Goal: Information Seeking & Learning: Find specific fact

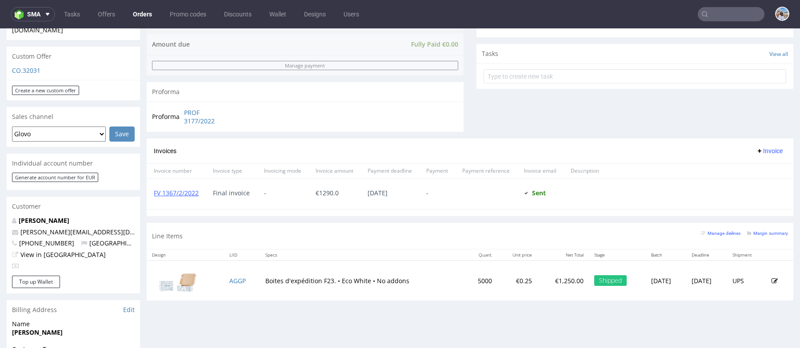
scroll to position [383, 0]
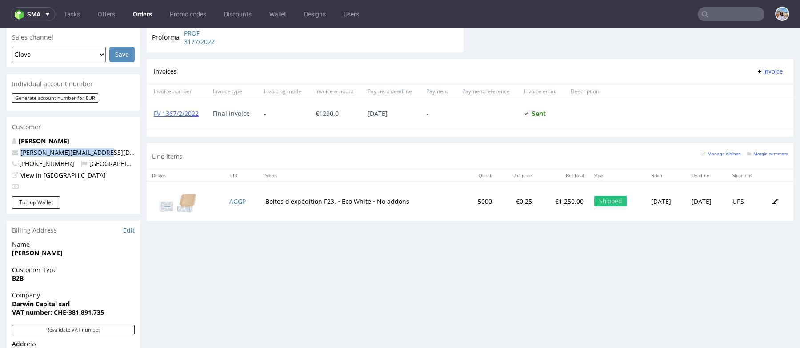
drag, startPoint x: 105, startPoint y: 135, endPoint x: 16, endPoint y: 132, distance: 89.4
click at [16, 148] on p "[PERSON_NAME][EMAIL_ADDRESS][DOMAIN_NAME]" at bounding box center [73, 152] width 123 height 9
copy span "[PERSON_NAME][EMAIL_ADDRESS][DOMAIN_NAME]"
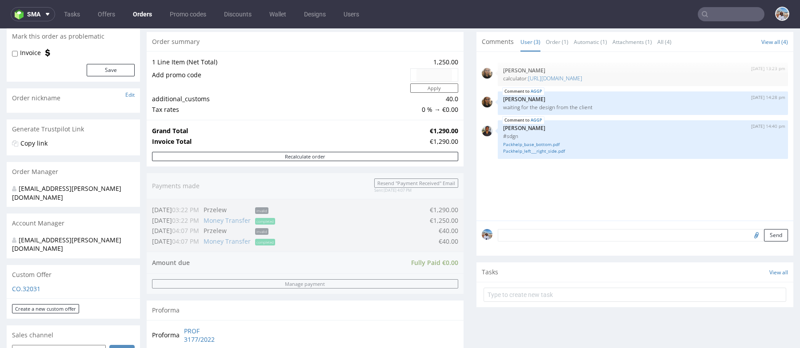
scroll to position [0, 0]
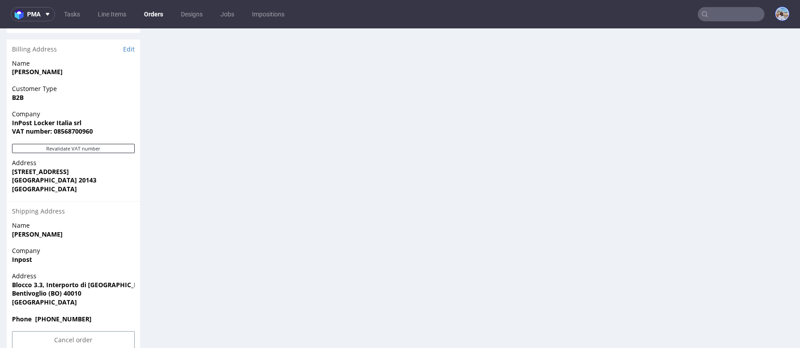
scroll to position [136, 0]
click at [721, 16] on input "text" at bounding box center [731, 14] width 67 height 14
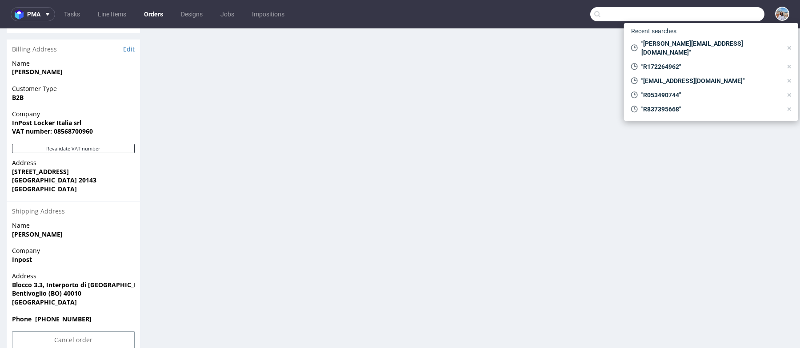
paste input "[PERSON_NAME][EMAIL_ADDRESS][DOMAIN_NAME]"
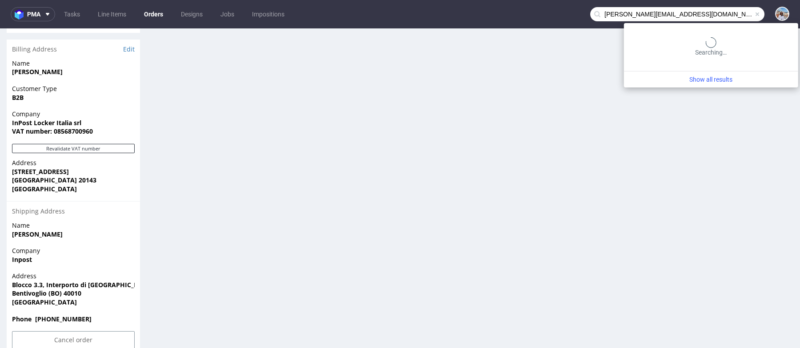
type input "[PERSON_NAME][EMAIL_ADDRESS][DOMAIN_NAME]"
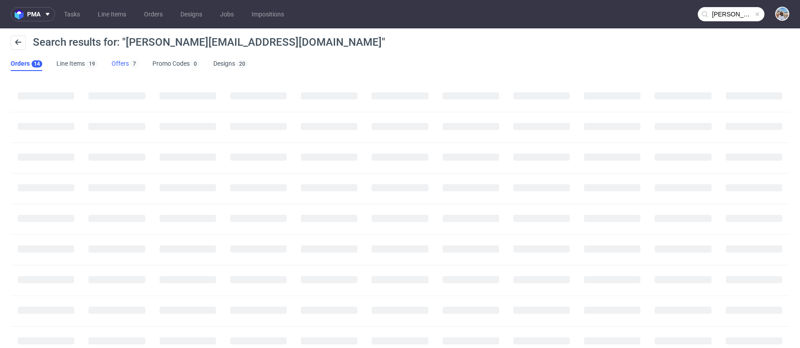
click at [129, 60] on div "7" at bounding box center [133, 63] width 9 height 9
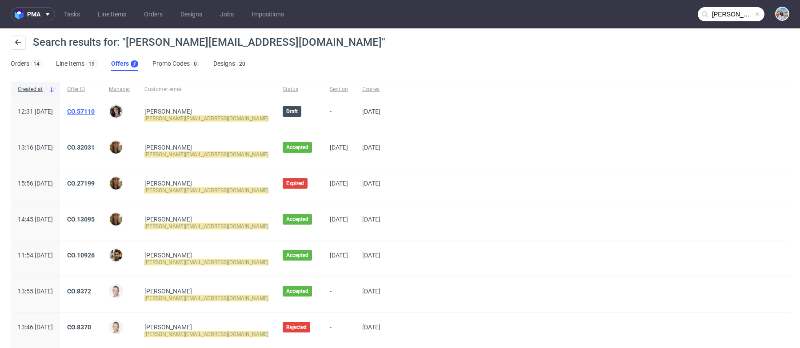
click at [95, 110] on link "CO.57110" at bounding box center [81, 111] width 28 height 7
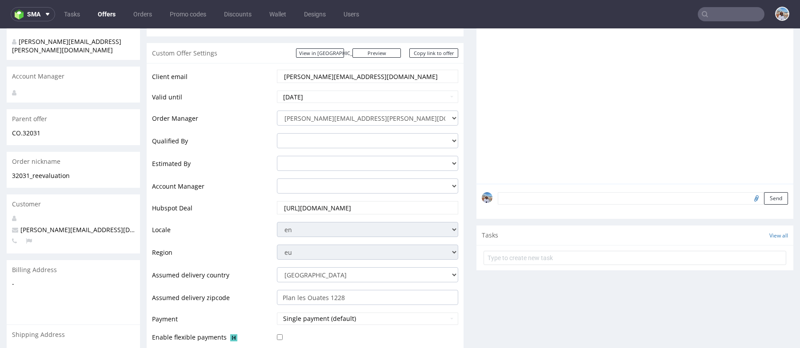
scroll to position [112, 0]
click at [358, 212] on input "[URL][DOMAIN_NAME]" at bounding box center [367, 210] width 169 height 12
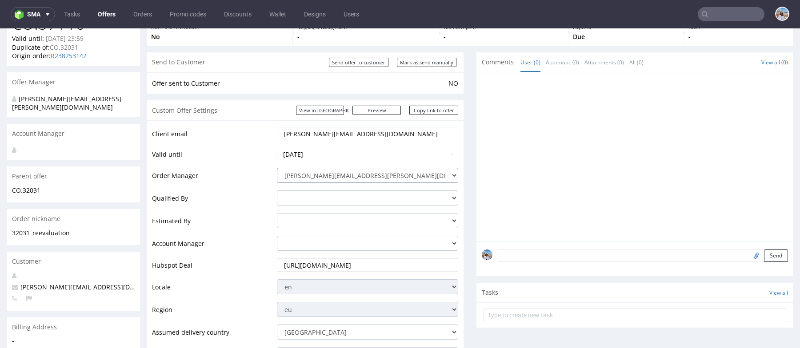
click at [352, 173] on select "cristina.martinez@packhelp.com adrian.grudzien@packhelp.com adrian.margula@pack…" at bounding box center [367, 175] width 181 height 15
select select "20843466"
click at [277, 168] on select "cristina.martinez@packhelp.com adrian.grudzien@packhelp.com adrian.margula@pack…" at bounding box center [367, 175] width 181 height 15
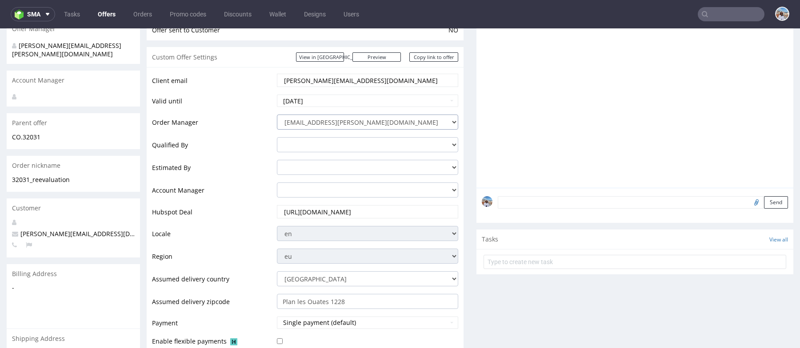
scroll to position [127, 0]
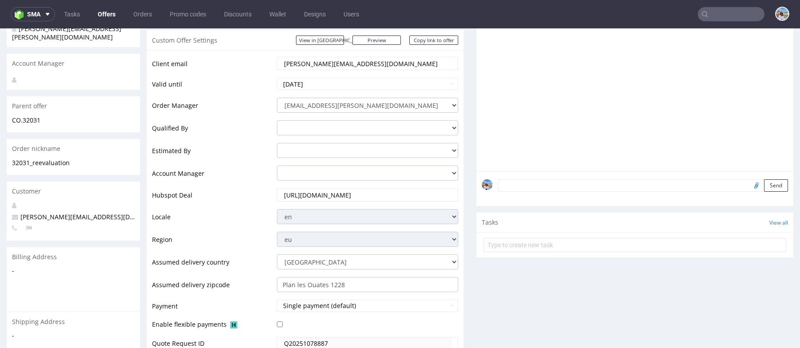
click at [406, 192] on input "[URL][DOMAIN_NAME]" at bounding box center [367, 195] width 169 height 12
click at [404, 199] on input "[URL][DOMAIN_NAME]" at bounding box center [367, 195] width 169 height 12
click at [324, 192] on input "[URL][DOMAIN_NAME]" at bounding box center [367, 195] width 169 height 12
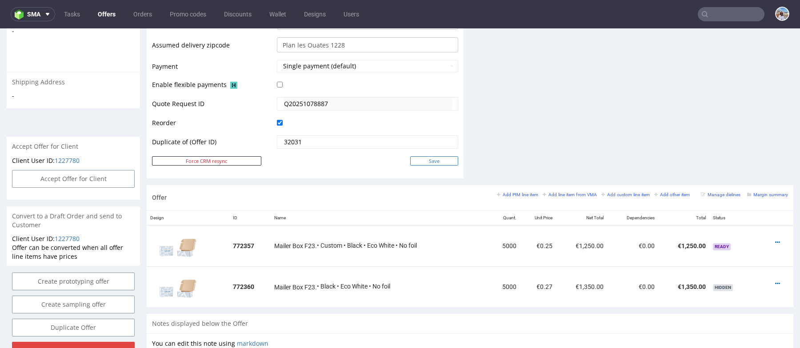
scroll to position [0, 0]
click at [431, 160] on input "Save" at bounding box center [434, 160] width 48 height 9
type input "In progress..."
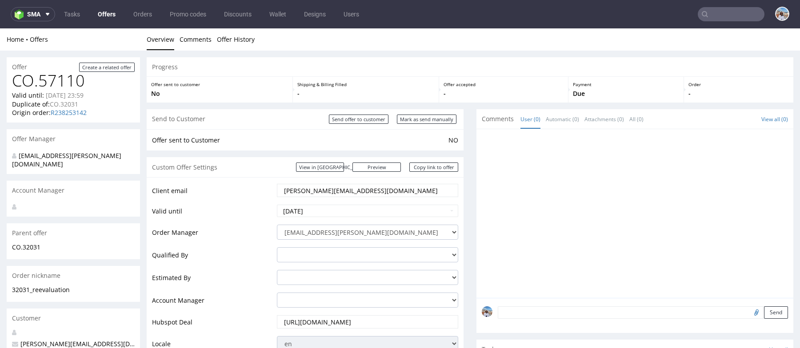
click at [731, 20] on input "text" at bounding box center [731, 14] width 67 height 14
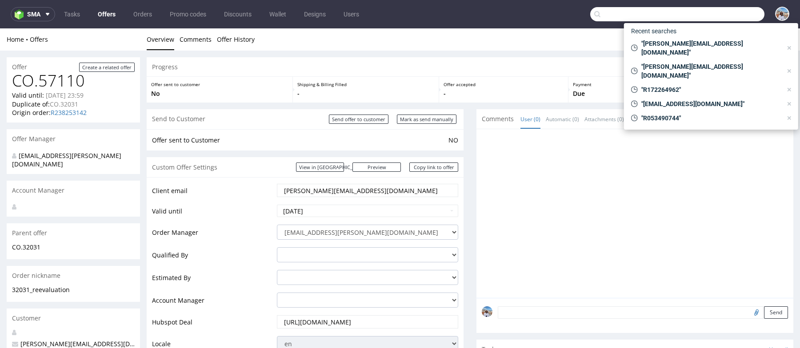
paste input "R989789664"
type input "R989789664"
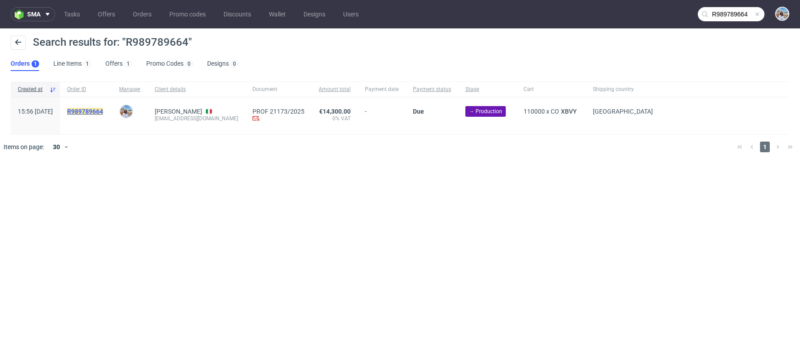
click at [103, 113] on mark "R989789664" at bounding box center [85, 111] width 36 height 7
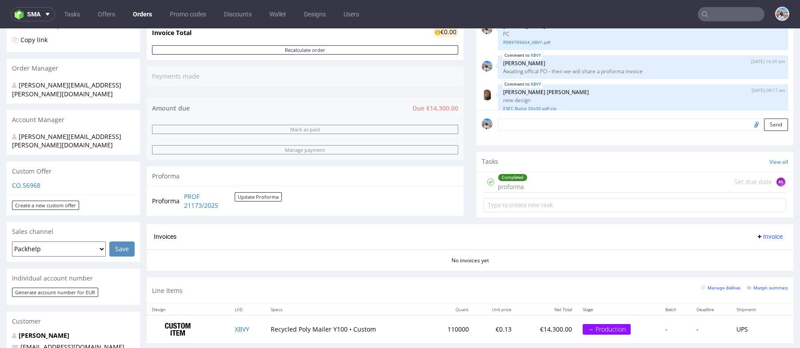
scroll to position [408, 0]
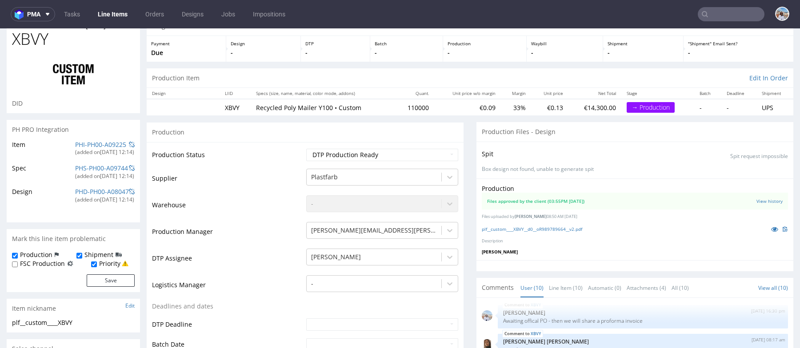
scroll to position [358, 0]
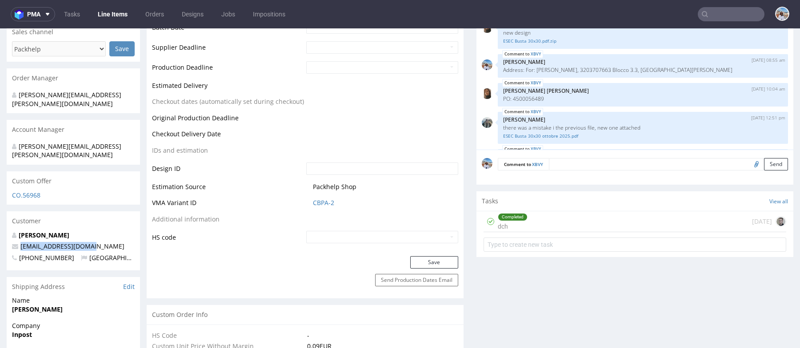
drag, startPoint x: 87, startPoint y: 225, endPoint x: 3, endPoint y: 227, distance: 84.0
copy span "vchiminelli@inpost.it"
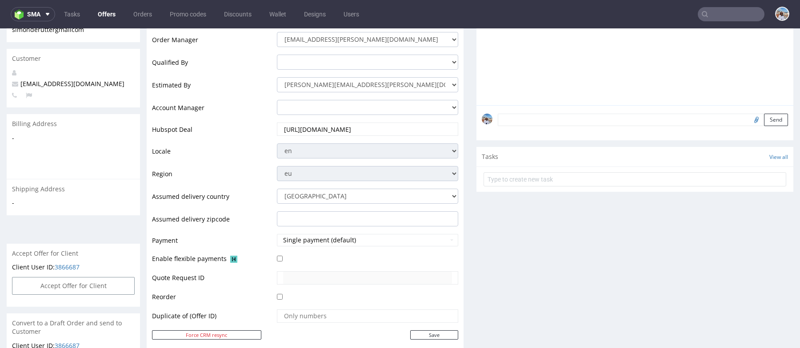
scroll to position [463, 0]
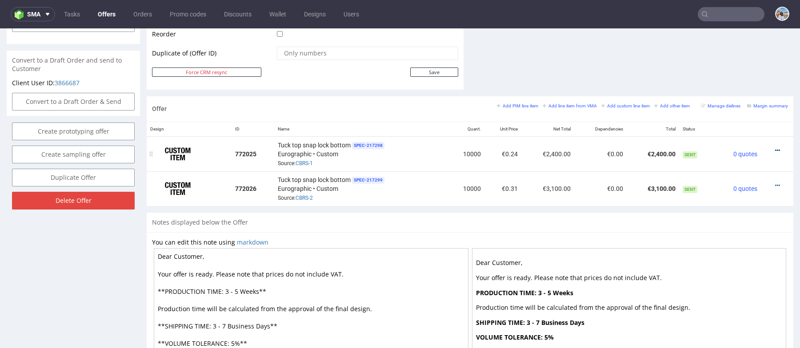
click at [775, 148] on icon at bounding box center [777, 151] width 5 height 6
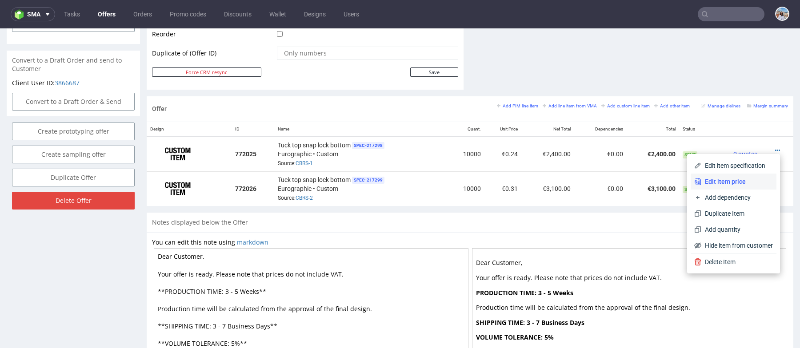
click at [712, 182] on span "Edit item price" at bounding box center [737, 181] width 72 height 9
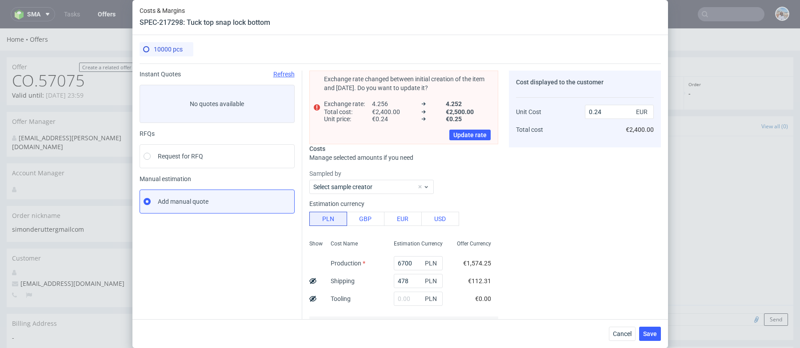
scroll to position [220, 0]
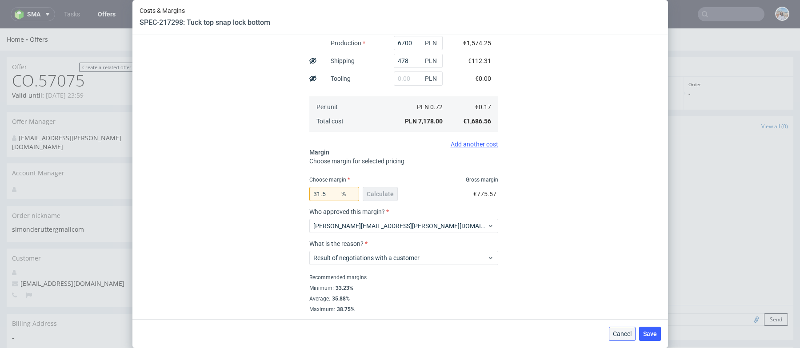
click at [628, 331] on span "Cancel" at bounding box center [622, 334] width 19 height 6
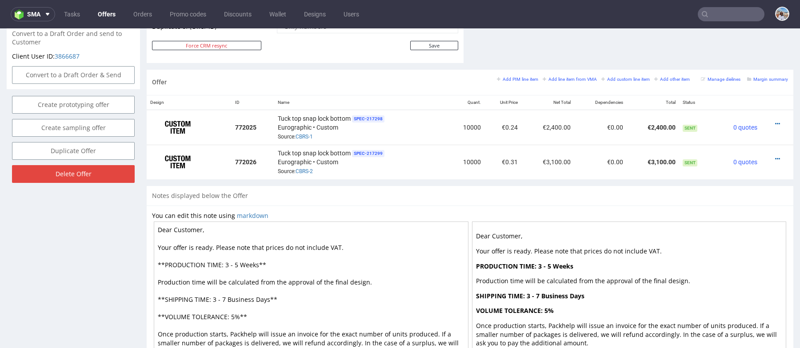
scroll to position [448, 0]
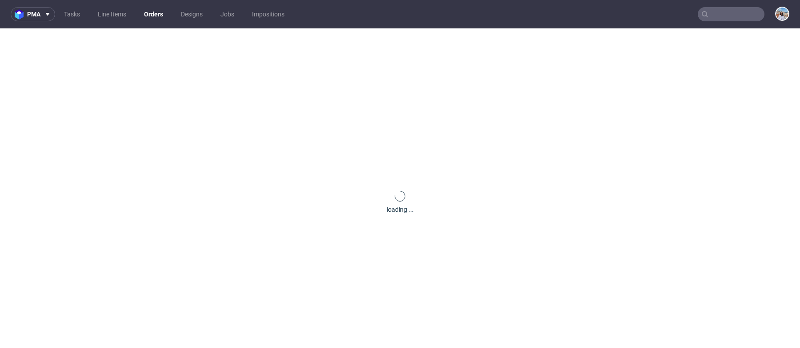
click at [736, 18] on input "text" at bounding box center [731, 14] width 67 height 14
paste input "vchiminelli@inpost.it"
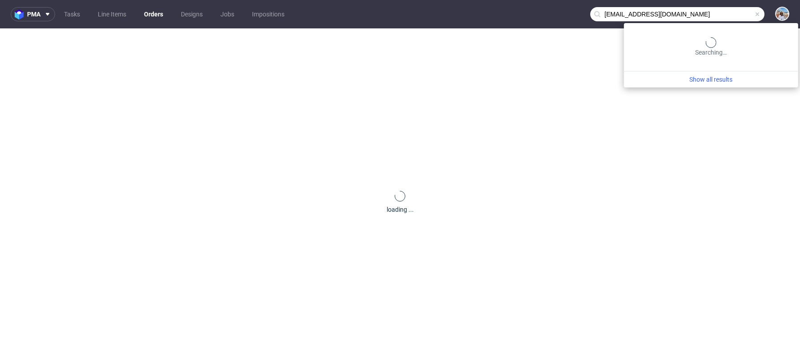
type input "vchiminelli@inpost.it"
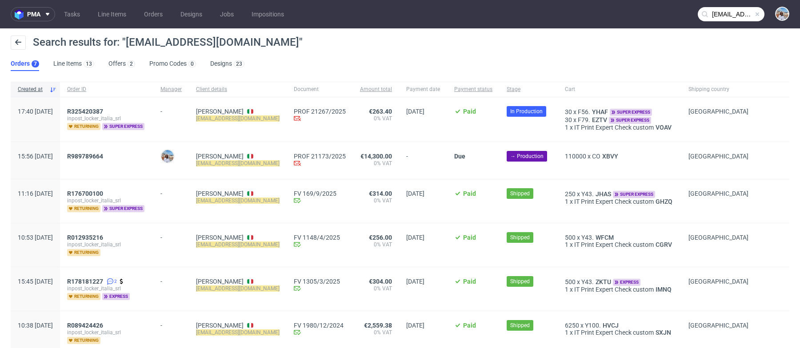
click at [113, 53] on div "Search results for: "vchiminelli@inpost.it"" at bounding box center [400, 46] width 779 height 21
click at [115, 62] on link "Offers 2" at bounding box center [121, 64] width 27 height 14
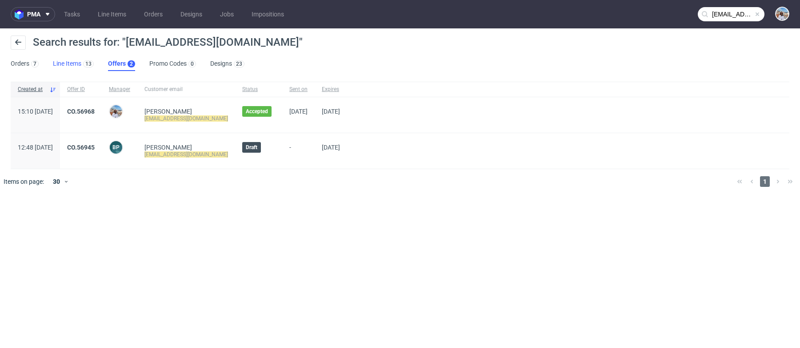
click at [80, 63] on link "Line Items 13" at bounding box center [73, 64] width 41 height 14
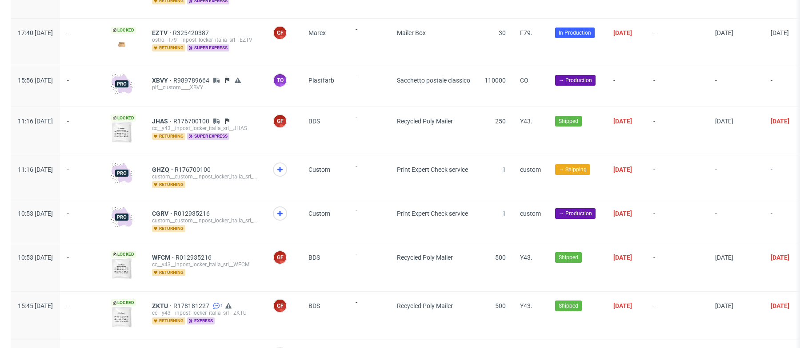
scroll to position [245, 0]
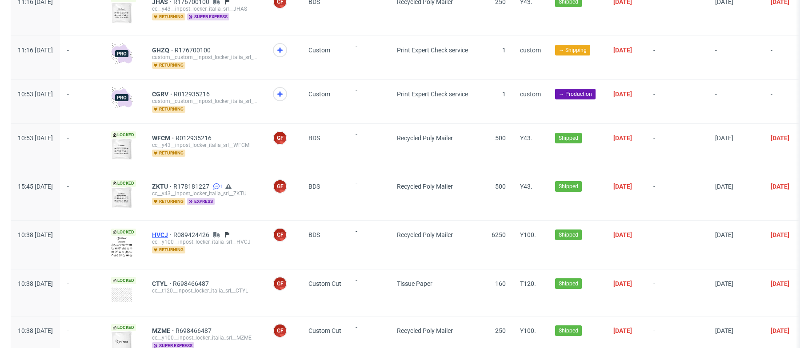
click at [173, 233] on span "HVCJ" at bounding box center [162, 235] width 21 height 7
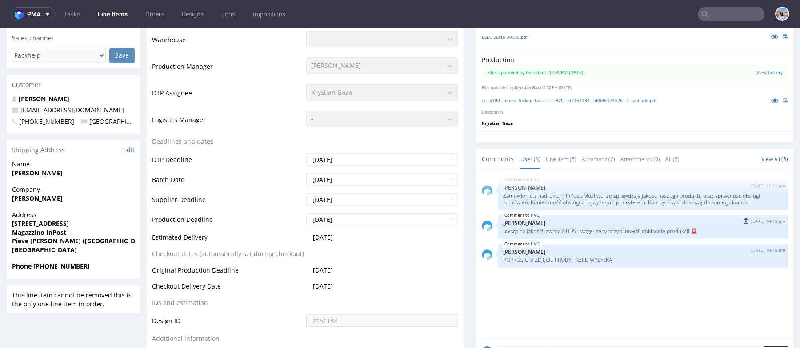
scroll to position [316, 0]
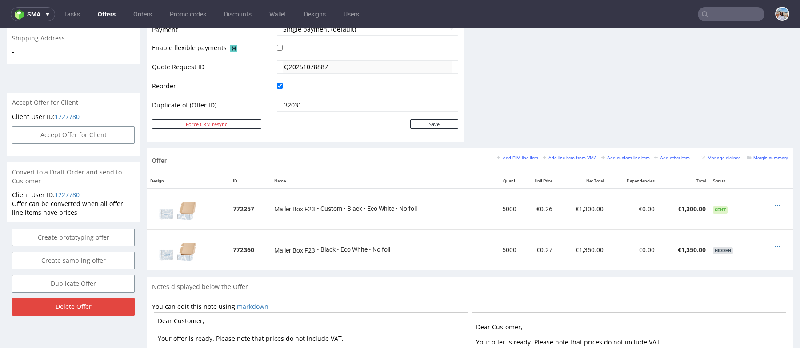
scroll to position [421, 0]
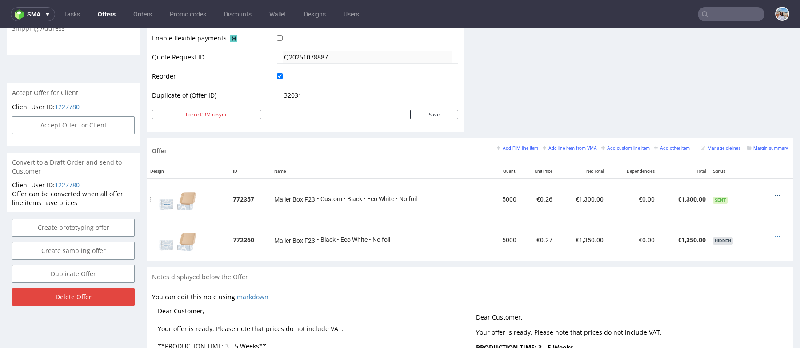
click at [775, 192] on link at bounding box center [777, 195] width 5 height 7
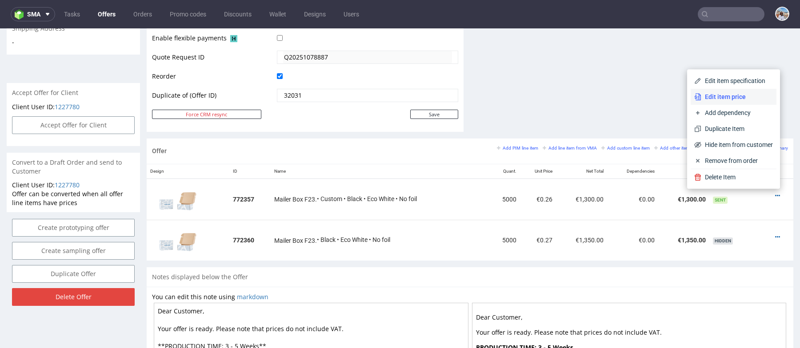
click at [716, 97] on span "Edit item price" at bounding box center [737, 96] width 72 height 9
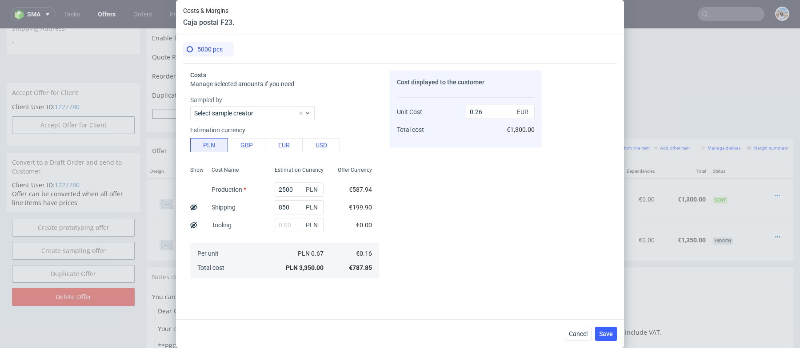
scroll to position [112, 0]
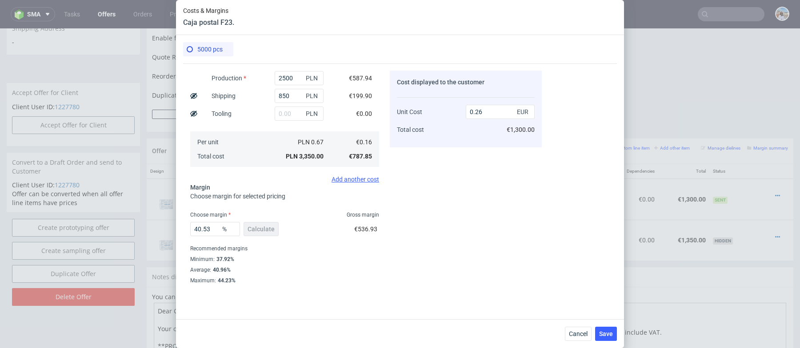
click at [108, 98] on div "Costs & Margins Caja postal F23. 5000 pcs Costs Manage selected amounts if you …" at bounding box center [400, 174] width 800 height 348
click at [582, 332] on span "Cancel" at bounding box center [578, 334] width 19 height 6
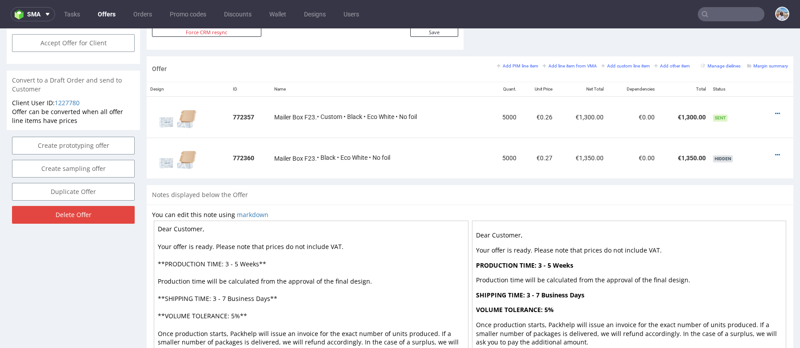
scroll to position [504, 0]
